Goal: Transaction & Acquisition: Obtain resource

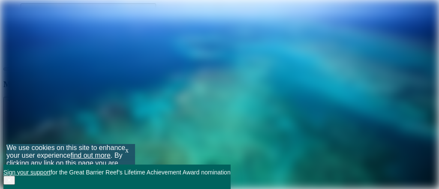
click at [15, 176] on button "✕" at bounding box center [9, 180] width 12 height 9
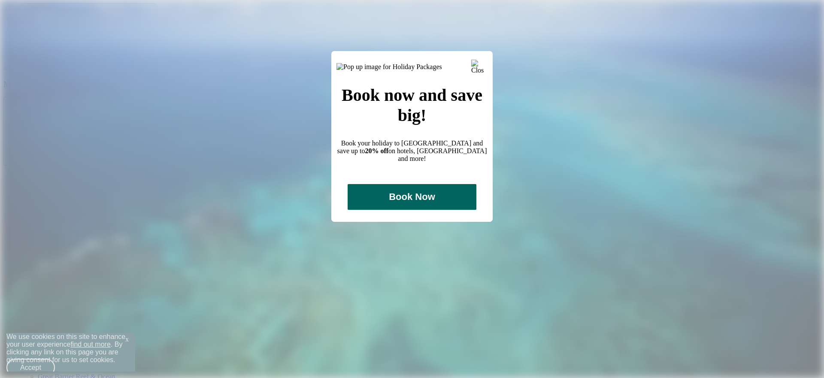
click at [439, 71] on img at bounding box center [389, 67] width 106 height 8
